Goal: Obtain resource: Obtain resource

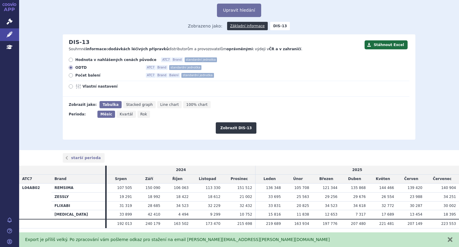
scroll to position [35, 0]
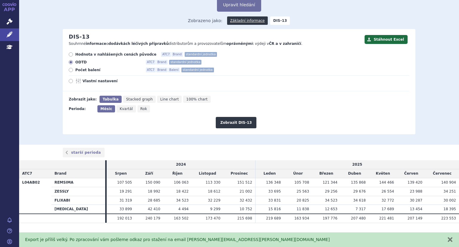
click at [70, 55] on icon at bounding box center [71, 54] width 4 height 4
click at [70, 55] on input "Hodnota v nahlášených cenách původce ATC7 Brand standardní jednotka" at bounding box center [71, 55] width 4 height 4
radio input "true"
click at [224, 125] on button "Zobrazit DIS-13" at bounding box center [236, 122] width 40 height 11
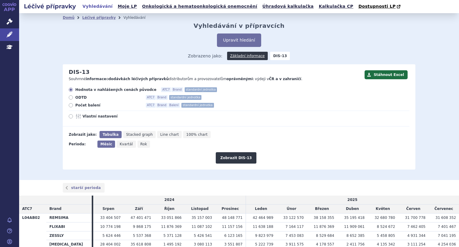
scroll to position [35, 0]
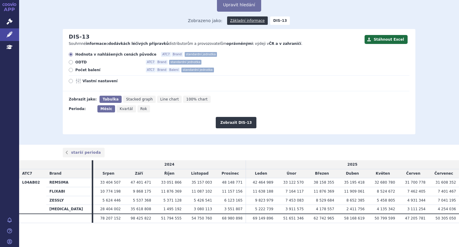
click at [69, 62] on icon at bounding box center [71, 62] width 4 height 4
click at [69, 62] on input "ODTD ATC7 Brand standardní jednotka" at bounding box center [71, 63] width 4 height 4
radio input "true"
click at [235, 122] on button "Zobrazit DIS-13" at bounding box center [236, 122] width 40 height 11
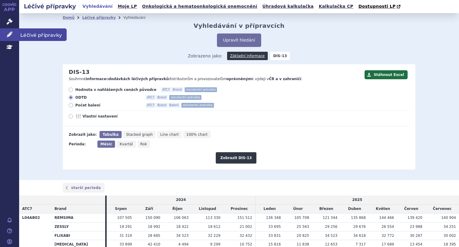
click at [6, 36] on link "Léčivé přípravky" at bounding box center [9, 34] width 19 height 13
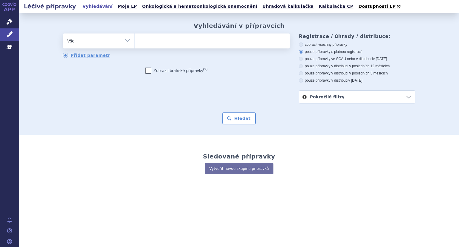
type input "L01FA01"
select select "L01FA01"
click at [241, 119] on button "Hledat" at bounding box center [239, 118] width 34 height 12
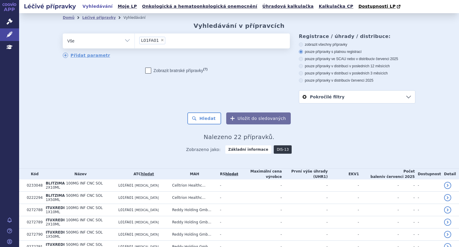
click at [274, 150] on link "DIS-13" at bounding box center [283, 149] width 18 height 8
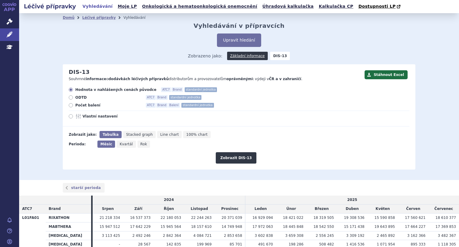
scroll to position [35, 0]
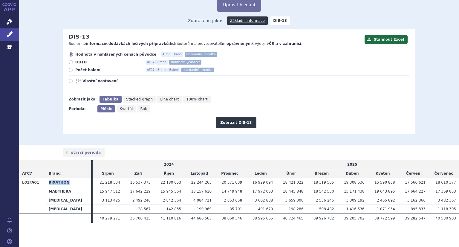
drag, startPoint x: 48, startPoint y: 182, endPoint x: 70, endPoint y: 183, distance: 22.2
click at [70, 183] on th "RIXATHON" at bounding box center [68, 182] width 45 height 9
copy th "RIXATHON"
drag, startPoint x: 50, startPoint y: 191, endPoint x: 68, endPoint y: 192, distance: 18.9
click at [68, 192] on th "MABTHERA" at bounding box center [68, 191] width 45 height 9
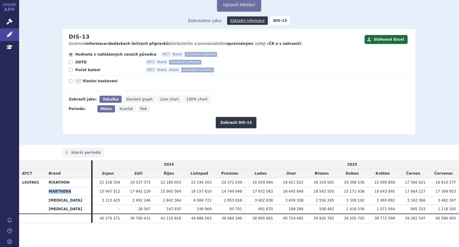
copy th "MABTHERA"
drag, startPoint x: 47, startPoint y: 199, endPoint x: 68, endPoint y: 200, distance: 20.9
click at [68, 200] on th "[MEDICAL_DATA]" at bounding box center [68, 200] width 45 height 9
copy th "[MEDICAL_DATA]"
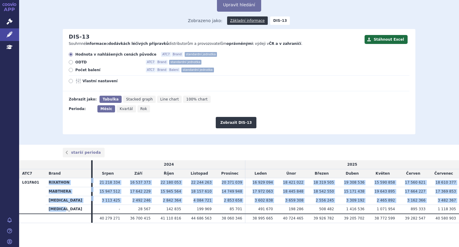
drag, startPoint x: 45, startPoint y: 210, endPoint x: 71, endPoint y: 210, distance: 26.3
click at [71, 210] on tbody "L01FA01 RIXATHON 21 218 334 16 537 373 22 180 053 22 244 263 20 371 039" at bounding box center [239, 196] width 440 height 36
click at [65, 210] on th "[MEDICAL_DATA]" at bounding box center [68, 209] width 45 height 9
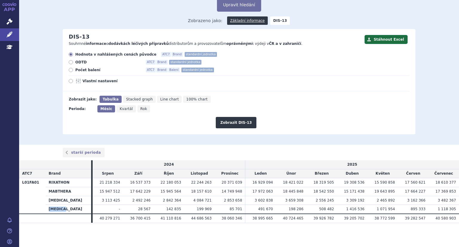
drag, startPoint x: 48, startPoint y: 208, endPoint x: 65, endPoint y: 208, distance: 16.4
click at [65, 208] on th "[MEDICAL_DATA]" at bounding box center [68, 209] width 45 height 9
copy th "[MEDICAL_DATA]"
click at [390, 39] on button "Stáhnout Excel" at bounding box center [385, 39] width 43 height 9
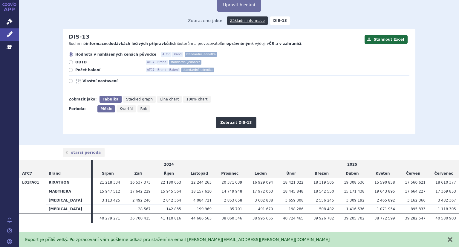
click at [70, 62] on icon at bounding box center [71, 62] width 4 height 4
click at [70, 62] on input "ODTD ATC7 Brand standardní jednotka" at bounding box center [71, 63] width 4 height 4
radio input "true"
click at [237, 124] on button "Zobrazit DIS-13" at bounding box center [236, 122] width 40 height 11
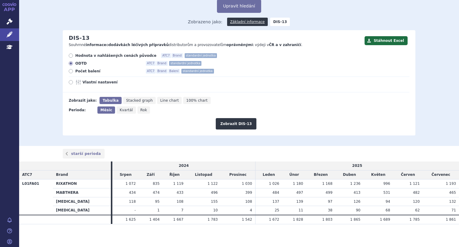
scroll to position [35, 0]
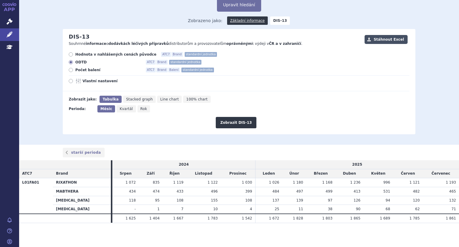
click at [383, 40] on button "Stáhnout Excel" at bounding box center [385, 39] width 43 height 9
